Goal: Information Seeking & Learning: Check status

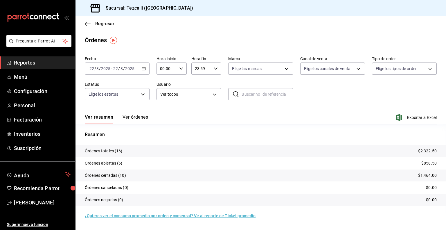
click at [131, 116] on button "Ver órdenes" at bounding box center [136, 119] width 26 height 10
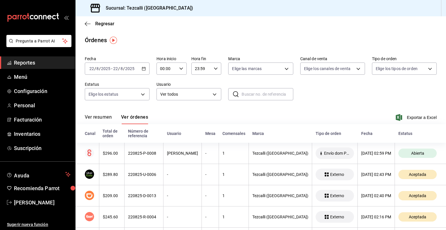
click at [99, 116] on button "Ver resumen" at bounding box center [98, 119] width 27 height 10
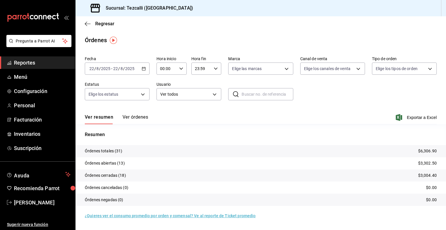
click at [141, 119] on button "Ver órdenes" at bounding box center [136, 119] width 26 height 10
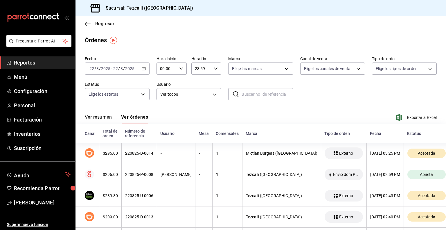
click at [101, 116] on button "Ver resumen" at bounding box center [98, 119] width 27 height 10
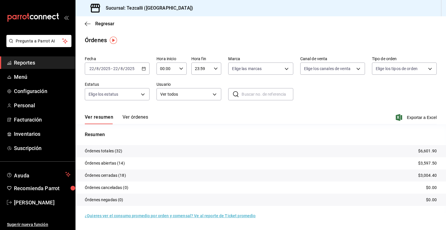
click at [137, 121] on button "Ver órdenes" at bounding box center [136, 119] width 26 height 10
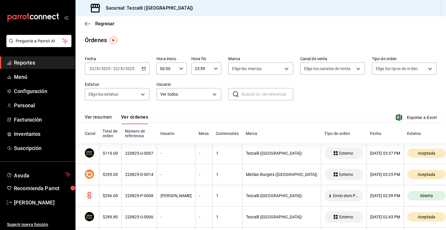
click at [96, 111] on div "Ver resumen Ver órdenes Exportar a Excel" at bounding box center [261, 115] width 352 height 17
click at [99, 119] on button "Ver resumen" at bounding box center [98, 119] width 27 height 10
